Goal: Information Seeking & Learning: Find specific page/section

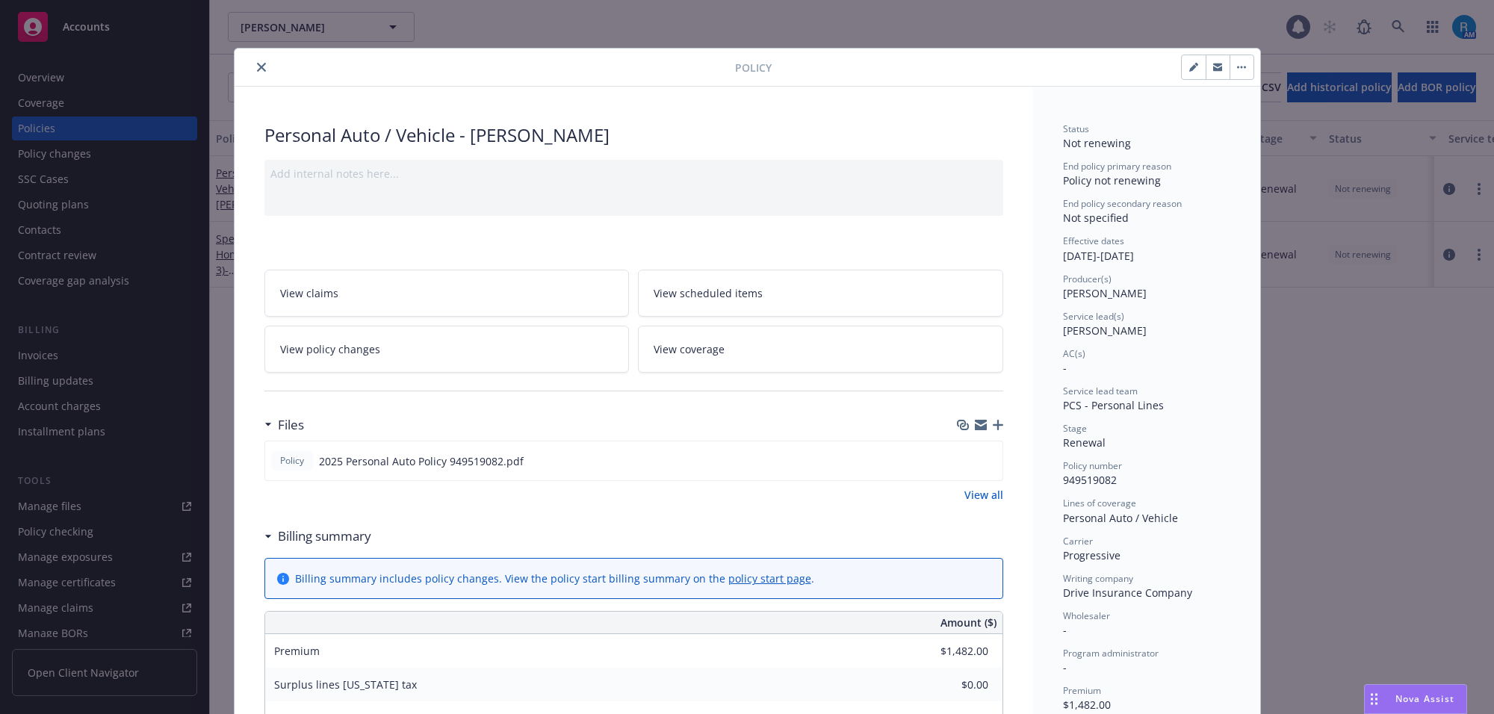
click at [257, 63] on icon "close" at bounding box center [261, 67] width 9 height 9
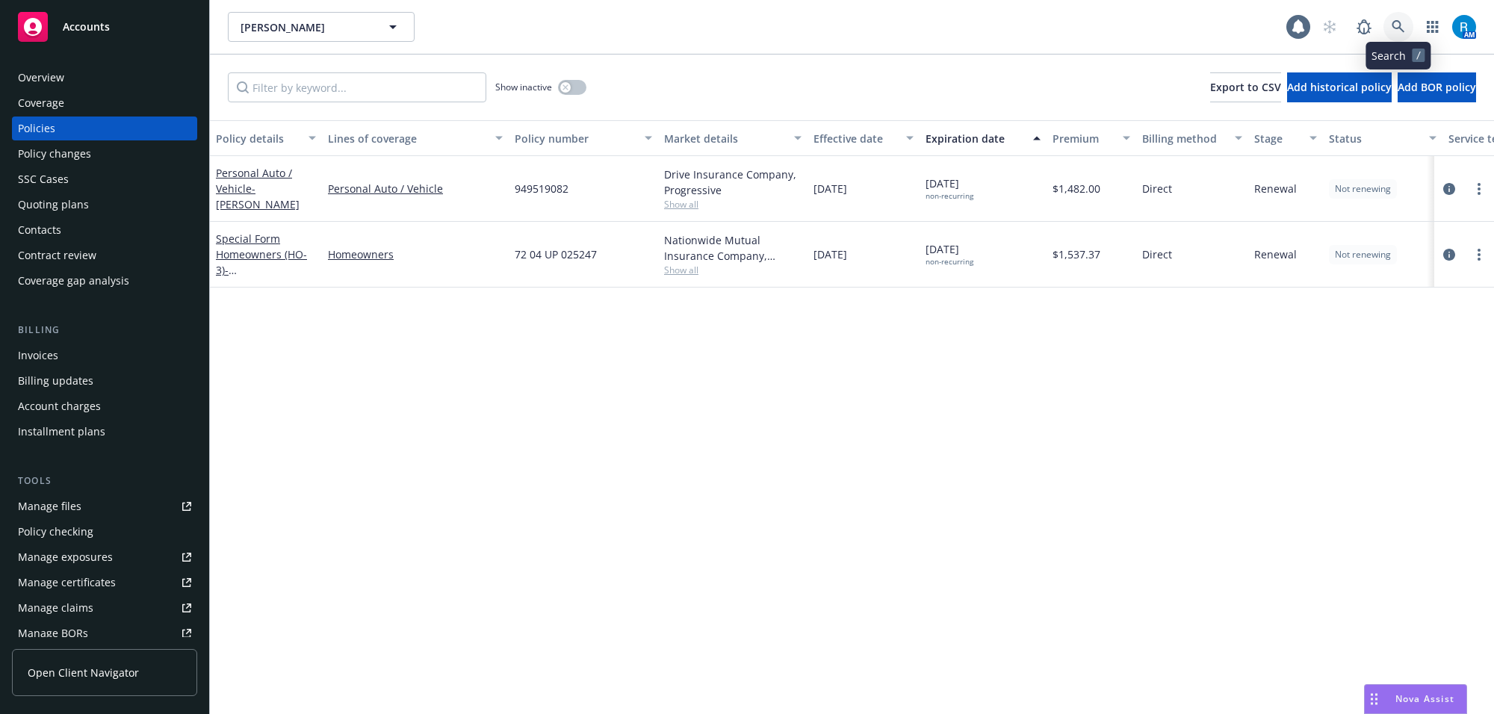
click at [1401, 30] on icon at bounding box center [1397, 26] width 13 height 13
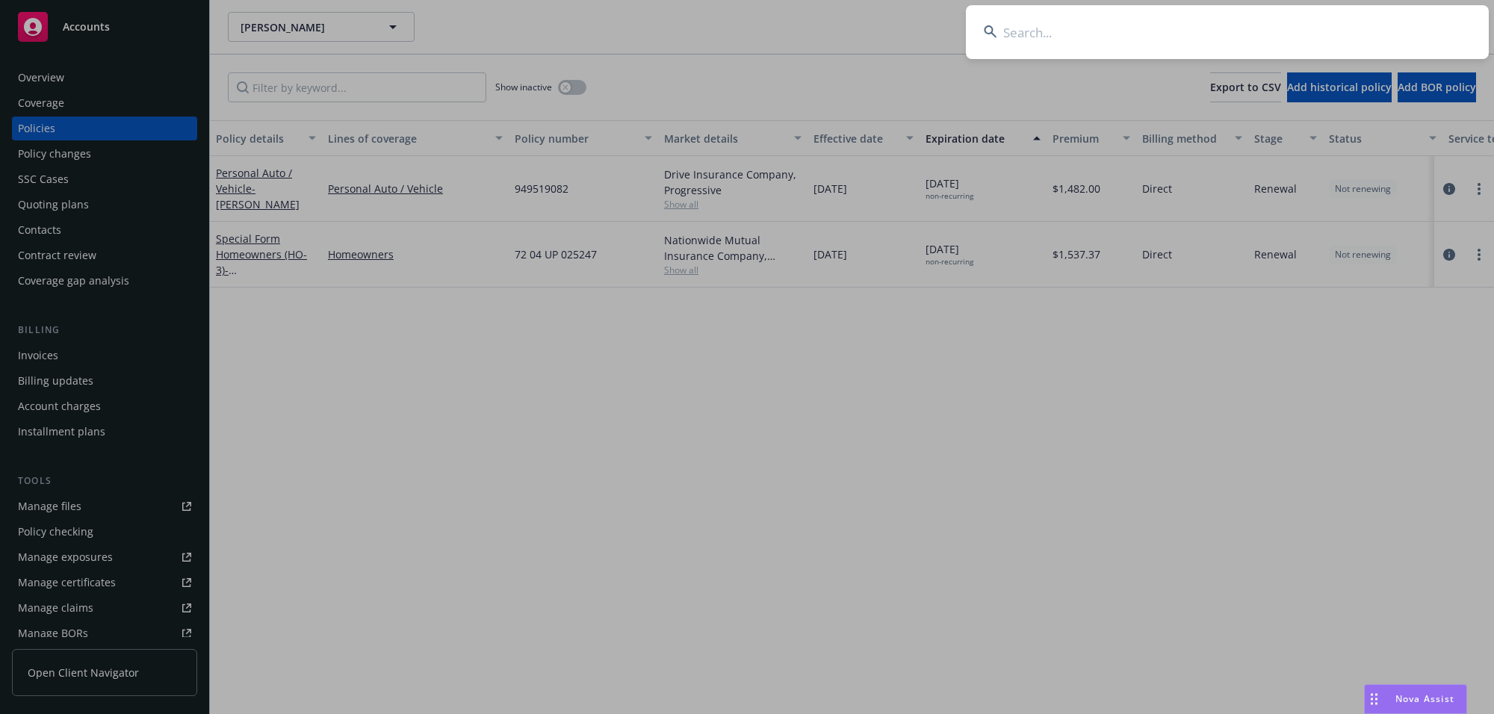
type input "[PERSON_NAME] & [PERSON_NAME]"
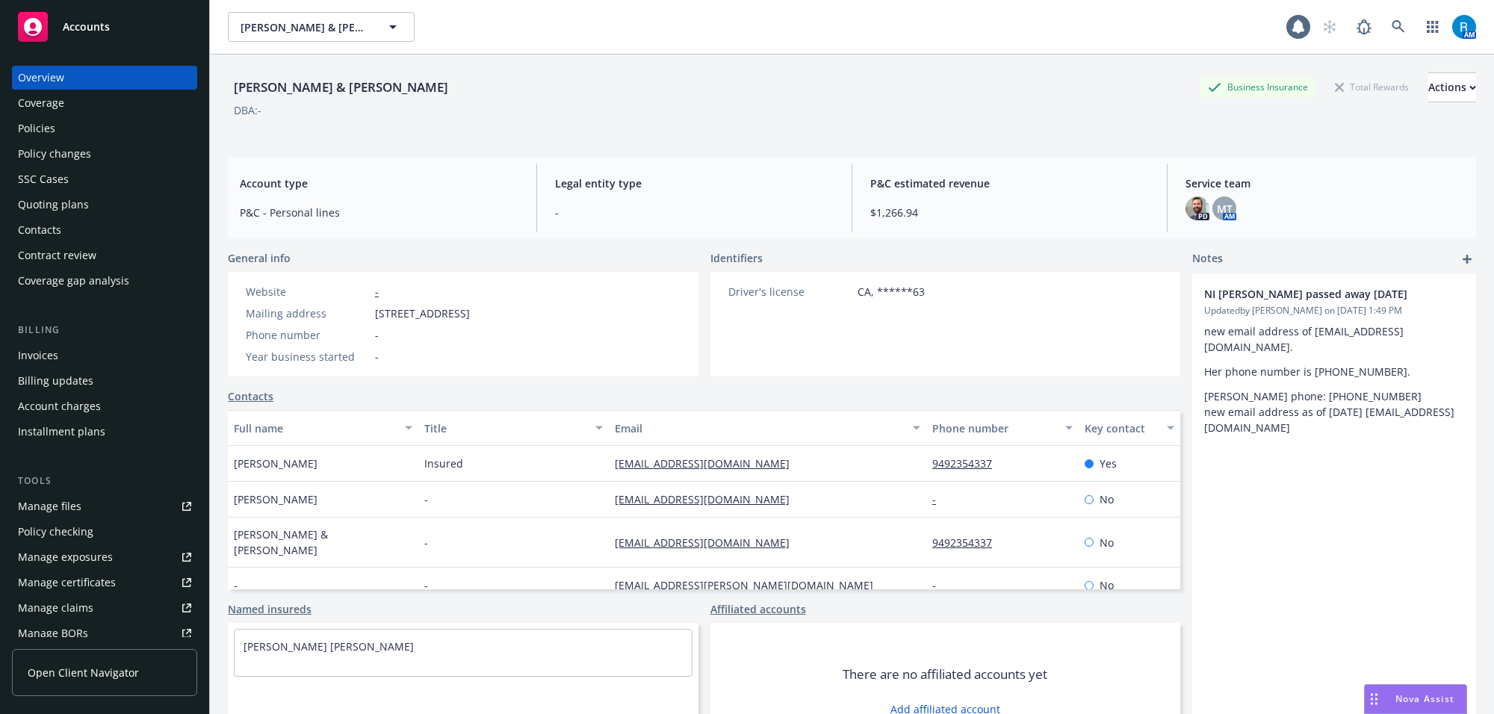
click at [77, 123] on div "Policies" at bounding box center [104, 129] width 173 height 24
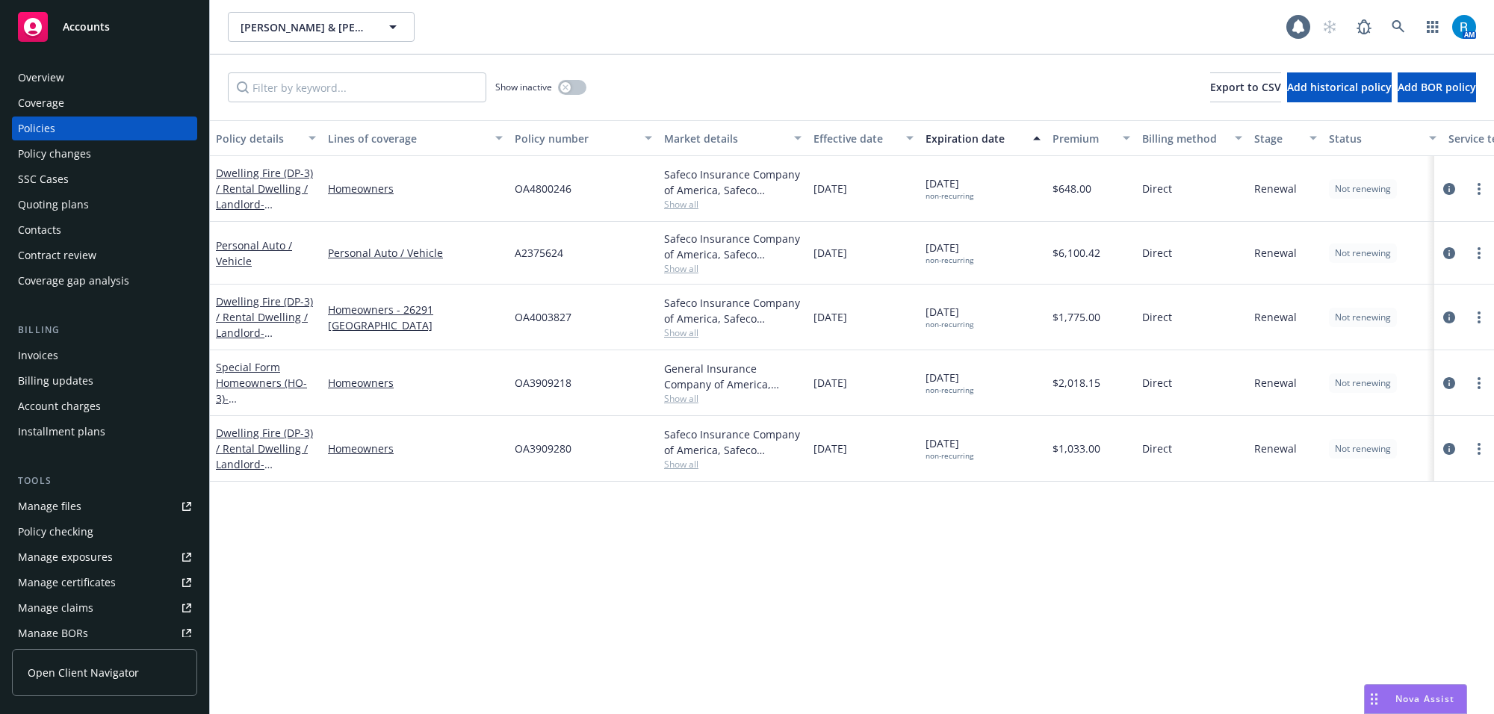
click at [541, 189] on span "OA4800246" at bounding box center [543, 189] width 57 height 16
copy span "OA4800246"
click at [534, 189] on span "OA4800246" at bounding box center [543, 189] width 57 height 16
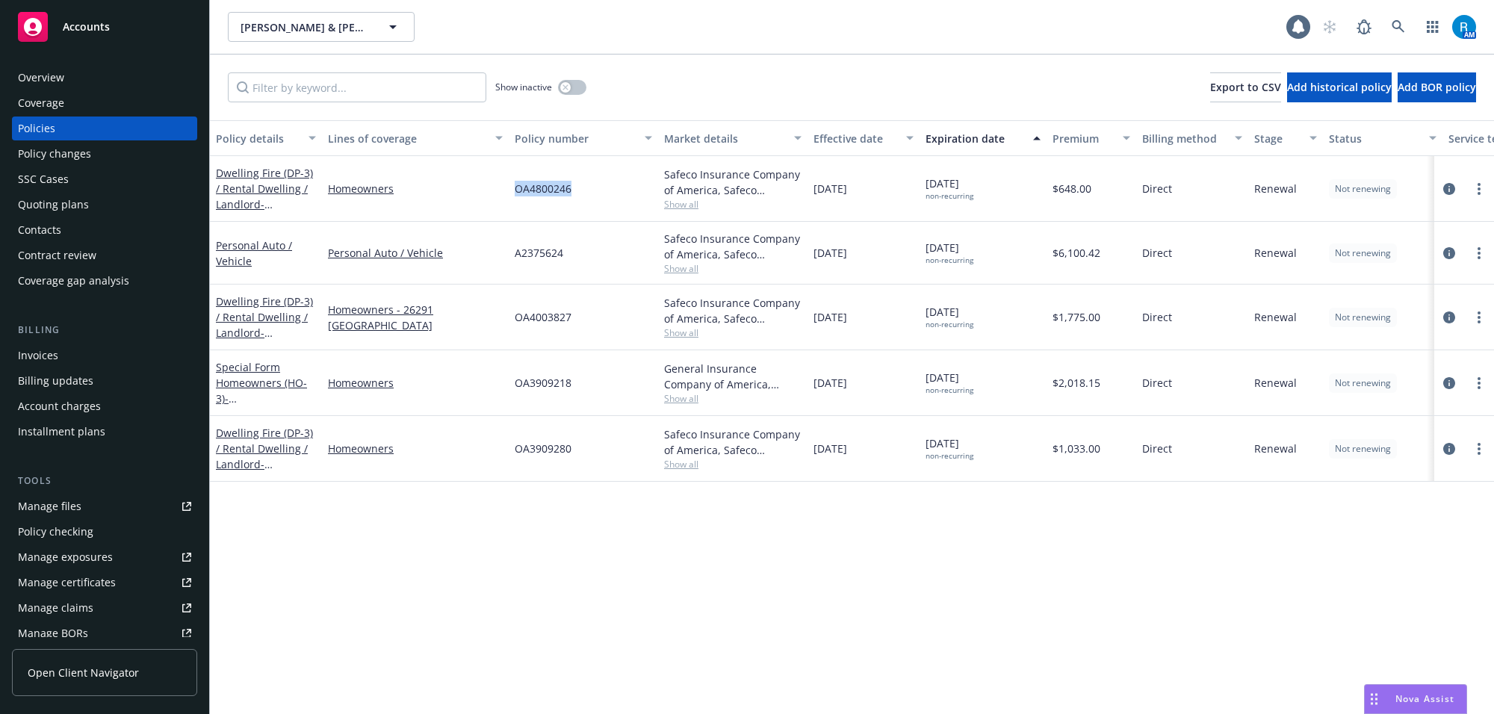
copy span "OA4800246"
click at [1400, 27] on icon at bounding box center [1397, 26] width 13 height 13
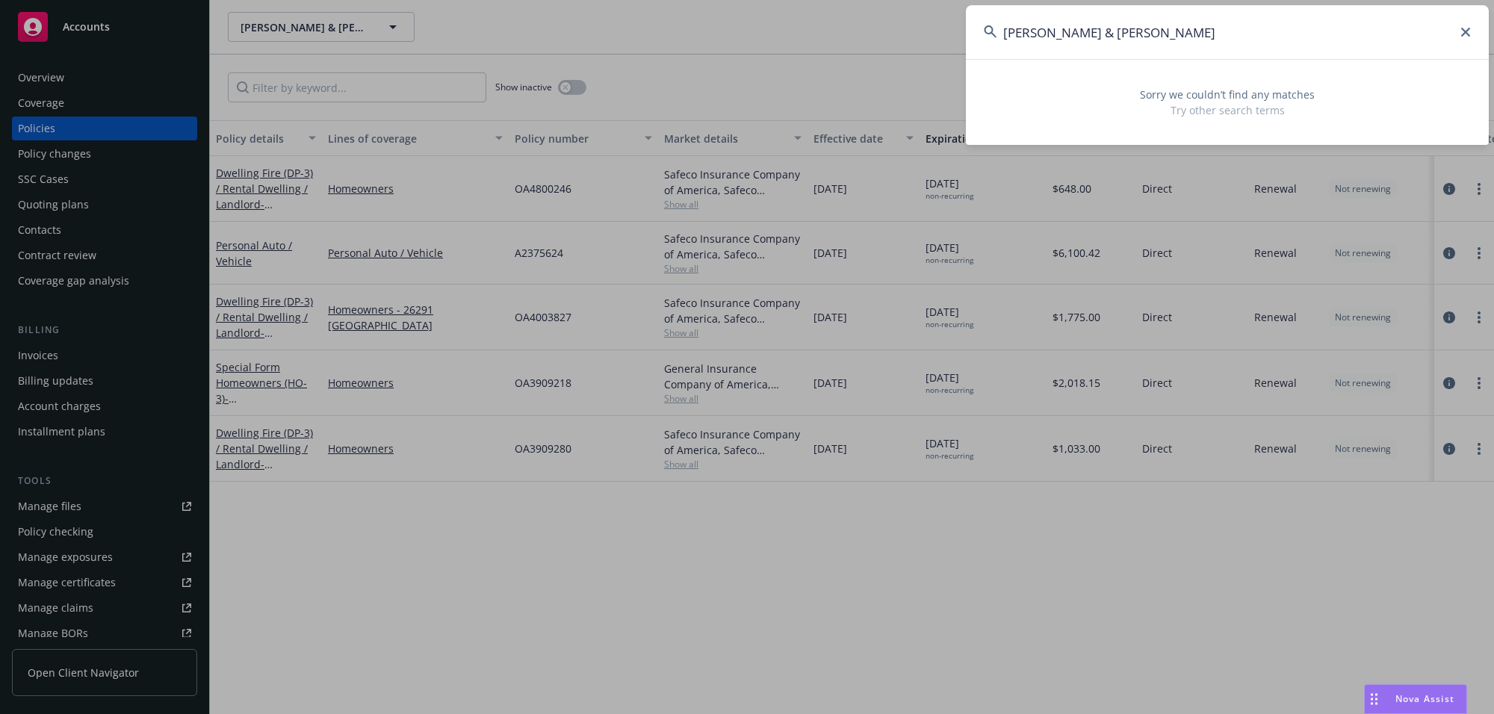
click at [1081, 43] on input "[PERSON_NAME] & [PERSON_NAME]" at bounding box center [1227, 32] width 523 height 54
drag, startPoint x: 1059, startPoint y: 28, endPoint x: 1316, endPoint y: 28, distance: 256.9
click at [1304, 32] on input "[PERSON_NAME] & [PERSON_NAME]" at bounding box center [1227, 32] width 523 height 54
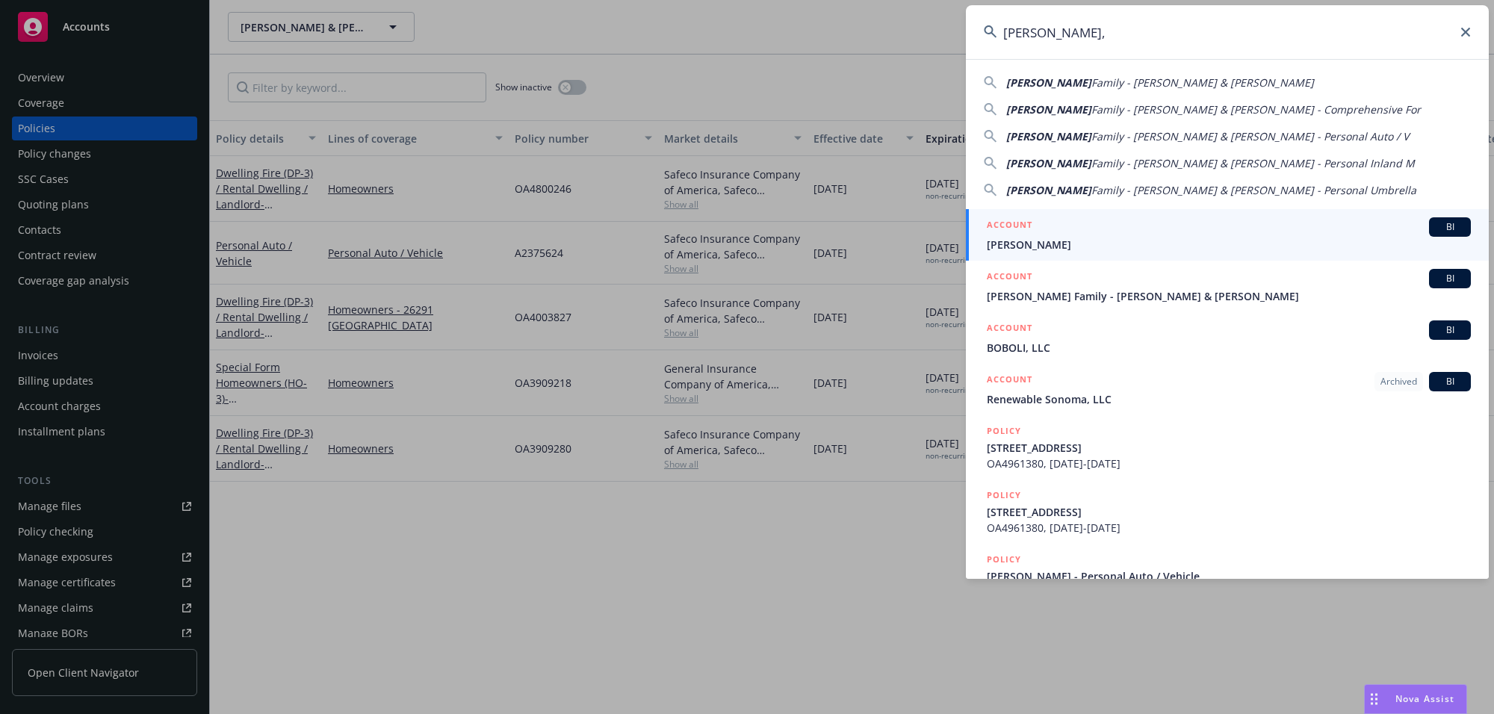
type input "[PERSON_NAME],"
click at [1007, 237] on li "ACCOUNT BI [PERSON_NAME]" at bounding box center [1227, 235] width 523 height 52
click at [1060, 229] on div "ACCOUNT BI" at bounding box center [1229, 226] width 484 height 19
